Goal: Task Accomplishment & Management: Manage account settings

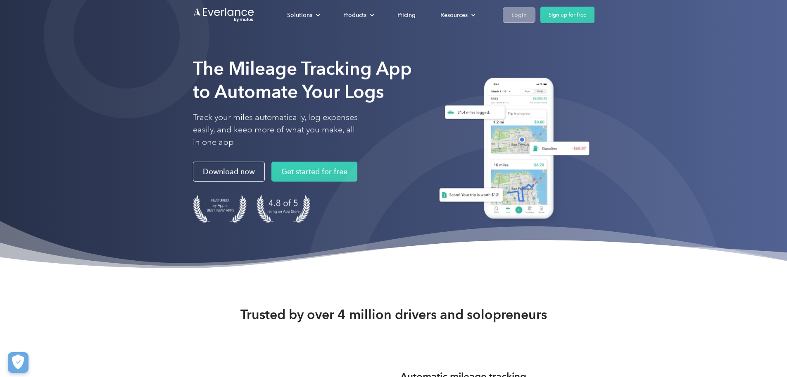
click at [527, 16] on div "Login" at bounding box center [519, 15] width 15 height 10
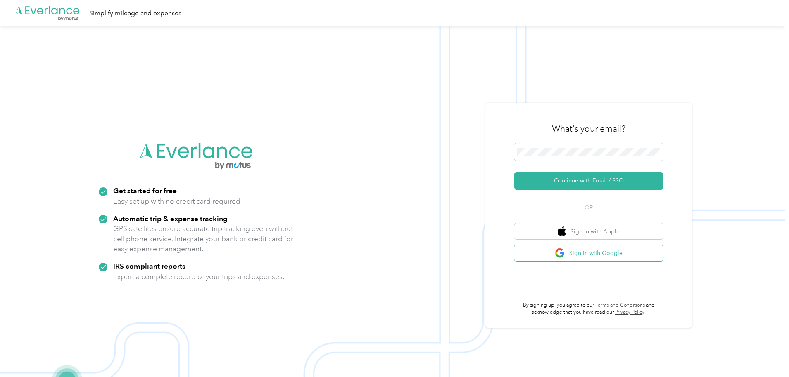
click at [590, 256] on button "Sign in with Google" at bounding box center [589, 253] width 149 height 16
